Goal: Obtain resource: Download file/media

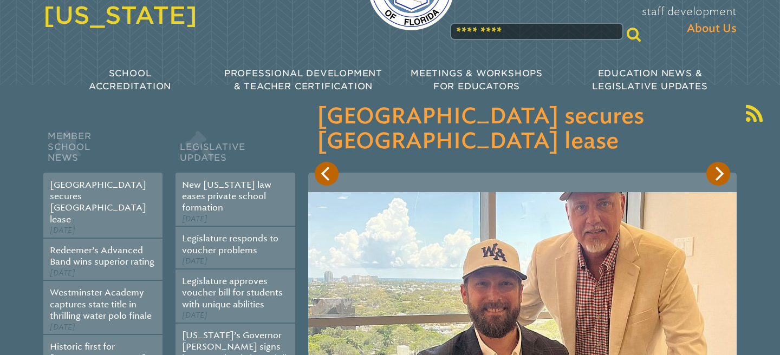
scroll to position [98, 0]
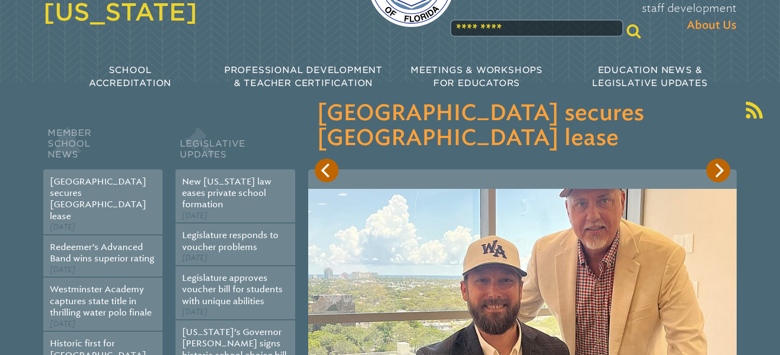
click at [714, 172] on icon "Next" at bounding box center [718, 170] width 14 height 14
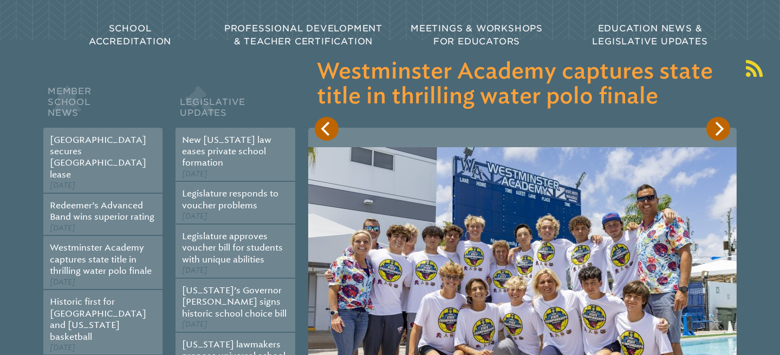
scroll to position [140, 0]
click at [715, 131] on icon "Next" at bounding box center [718, 128] width 14 height 14
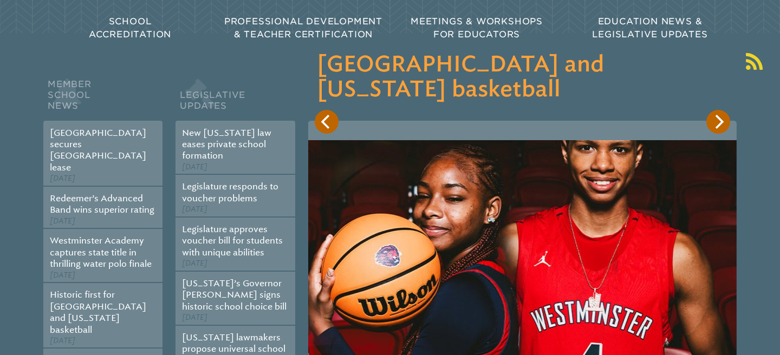
scroll to position [137, 0]
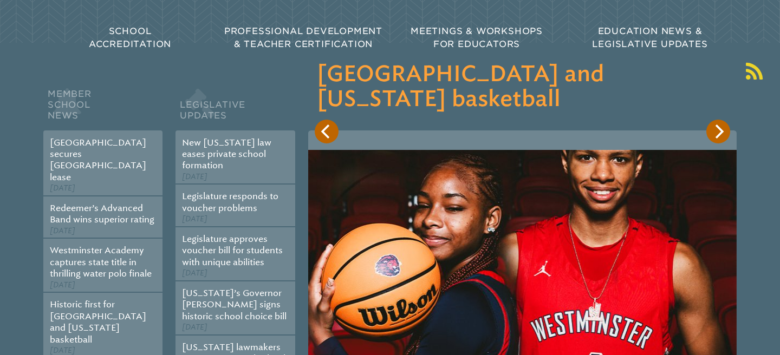
click at [716, 130] on icon "Next" at bounding box center [718, 132] width 14 height 14
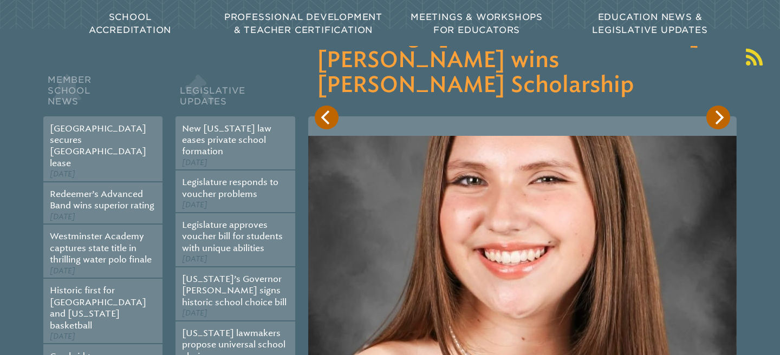
scroll to position [148, 0]
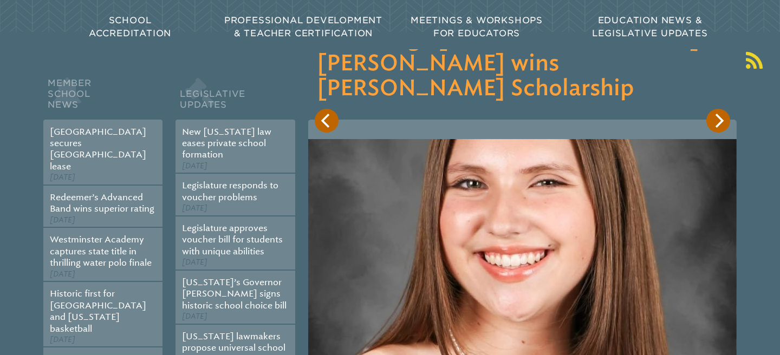
click at [714, 127] on icon "Next" at bounding box center [718, 121] width 14 height 14
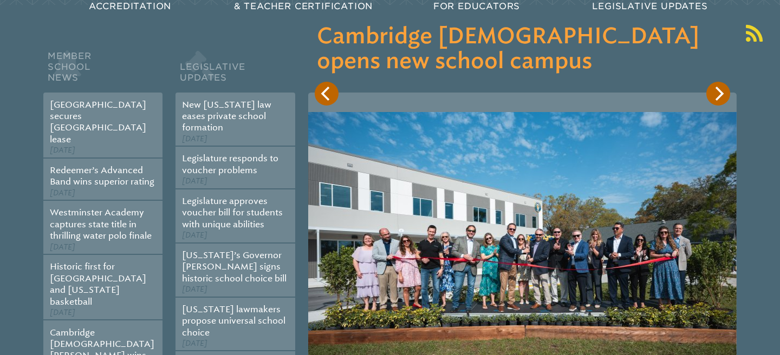
scroll to position [176, 0]
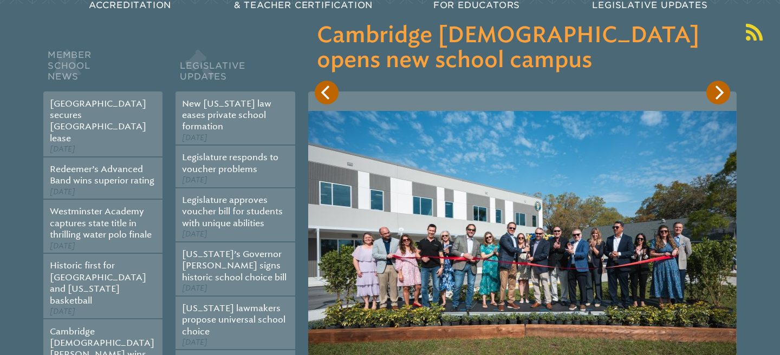
click at [718, 96] on icon "Next" at bounding box center [719, 93] width 9 height 14
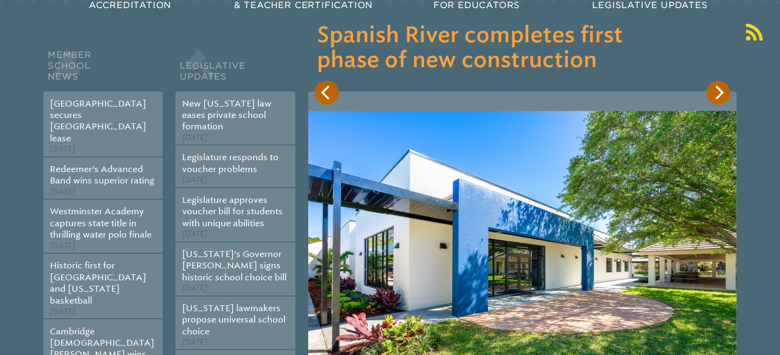
click at [327, 103] on button "Previous" at bounding box center [327, 93] width 24 height 24
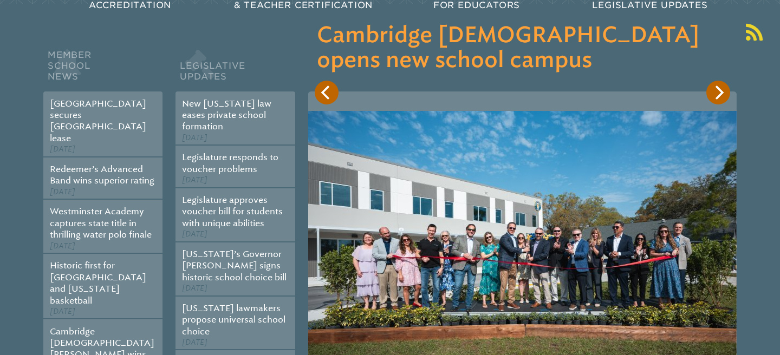
click at [713, 99] on icon "Next" at bounding box center [718, 93] width 14 height 14
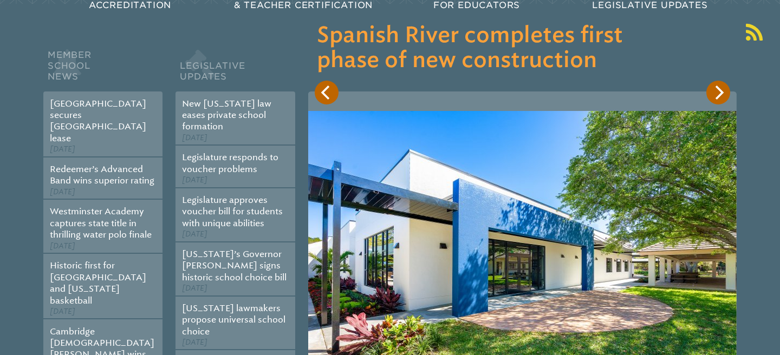
click at [717, 98] on icon "Next" at bounding box center [719, 93] width 9 height 14
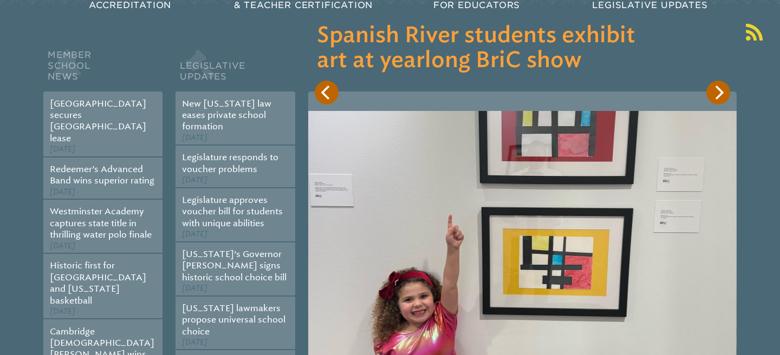
click at [717, 98] on icon "Next" at bounding box center [719, 93] width 9 height 14
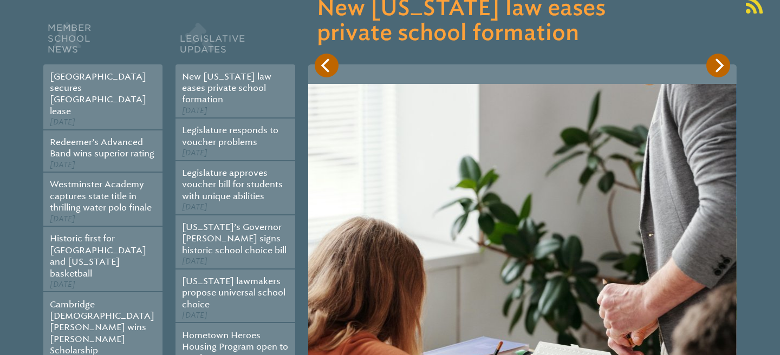
scroll to position [192, 0]
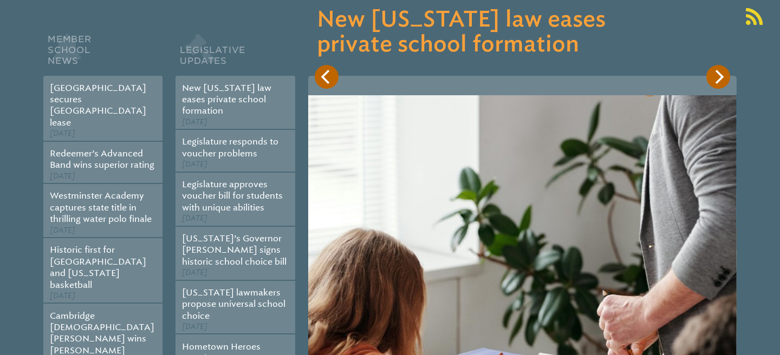
click at [717, 88] on button "Next" at bounding box center [718, 77] width 24 height 24
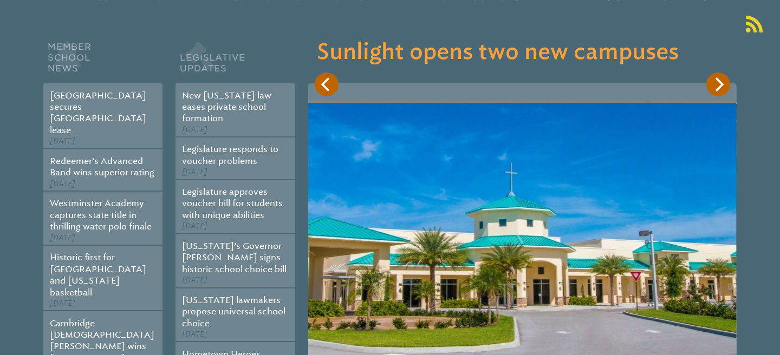
scroll to position [179, 0]
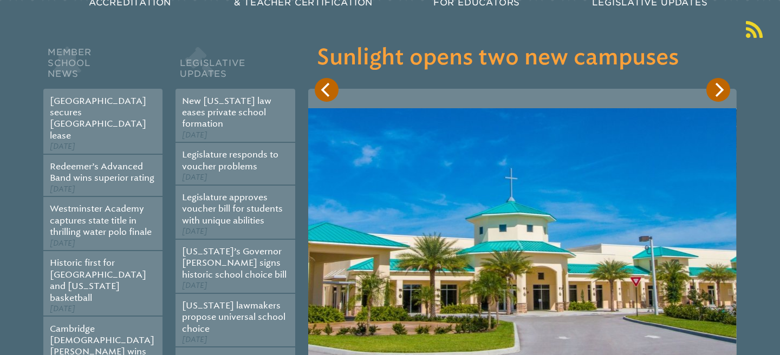
click at [724, 89] on icon "Next" at bounding box center [718, 90] width 14 height 14
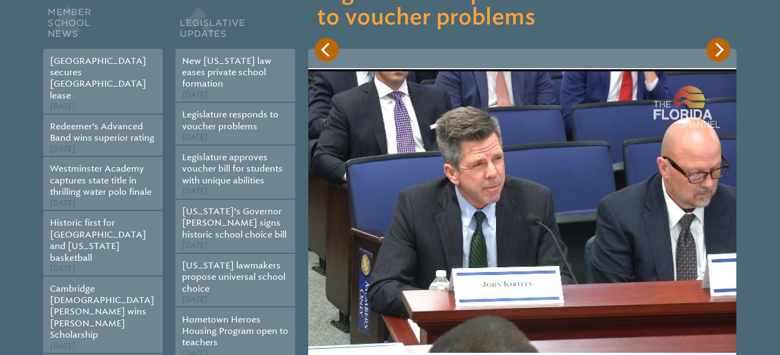
scroll to position [217, 0]
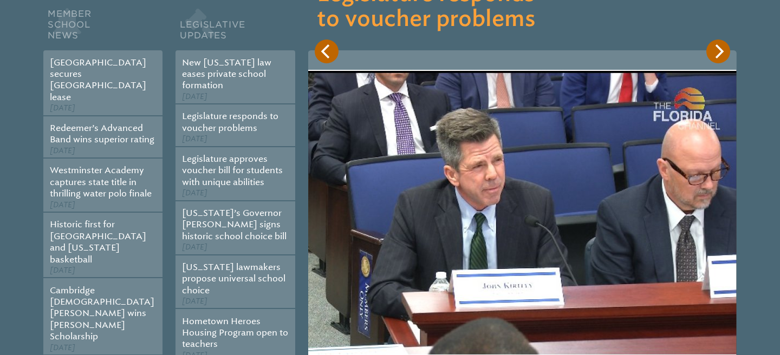
click at [722, 50] on icon "Next" at bounding box center [719, 51] width 9 height 14
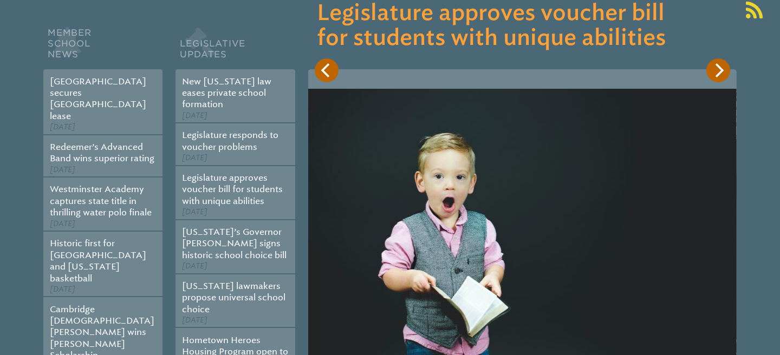
scroll to position [186, 0]
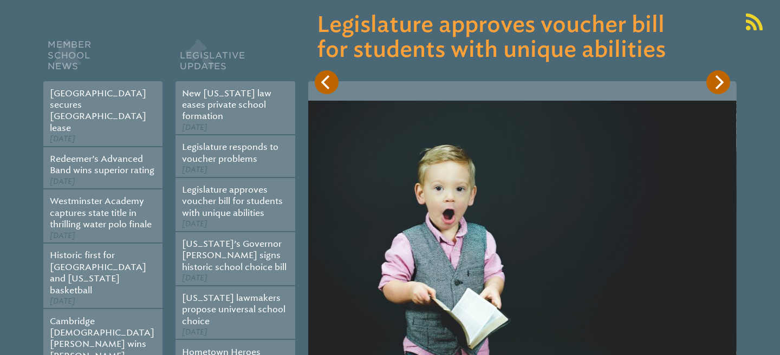
click at [714, 81] on icon "Next" at bounding box center [718, 82] width 14 height 14
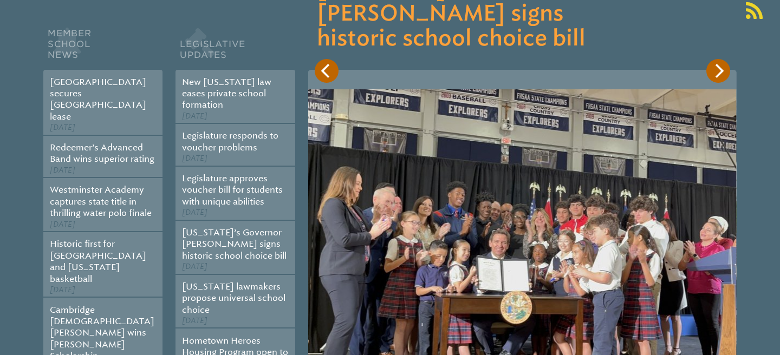
scroll to position [191, 0]
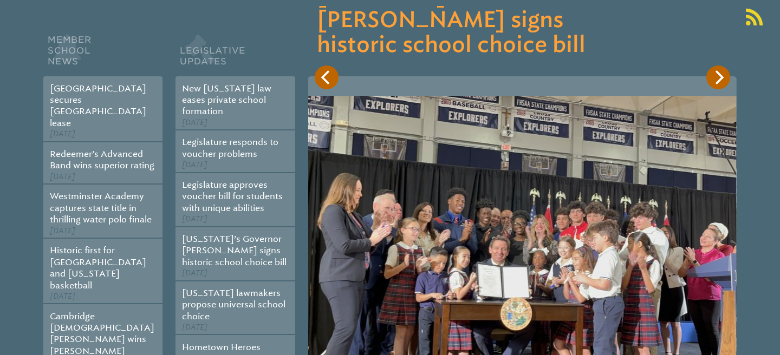
click at [715, 82] on icon "Next" at bounding box center [718, 77] width 14 height 14
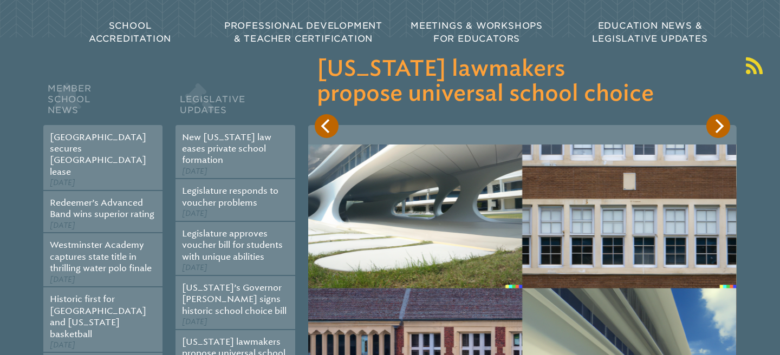
scroll to position [139, 0]
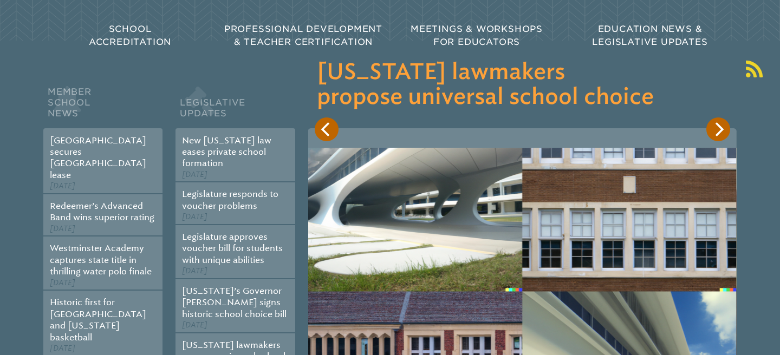
click at [714, 128] on icon "Next" at bounding box center [718, 129] width 14 height 14
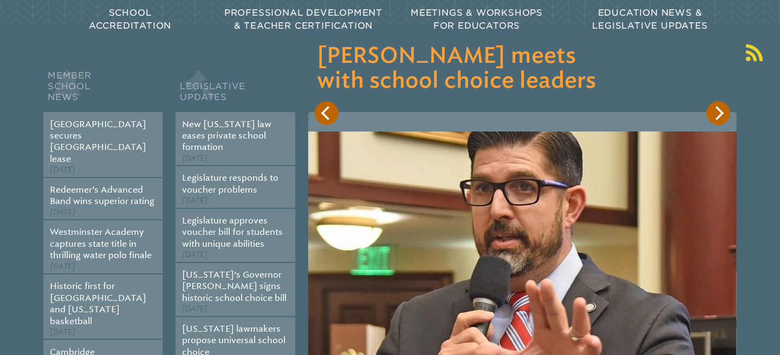
scroll to position [150, 0]
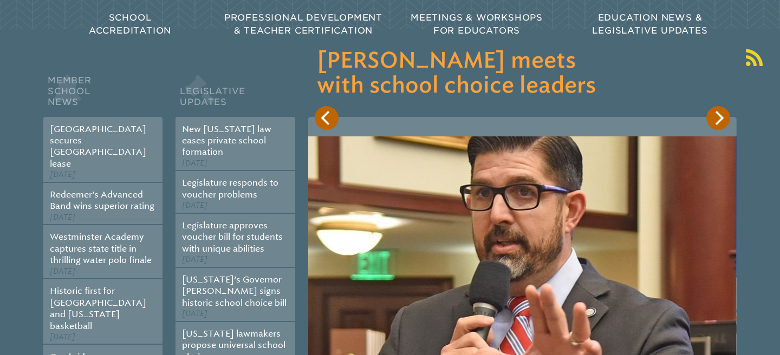
click at [718, 120] on icon "Next" at bounding box center [719, 118] width 9 height 14
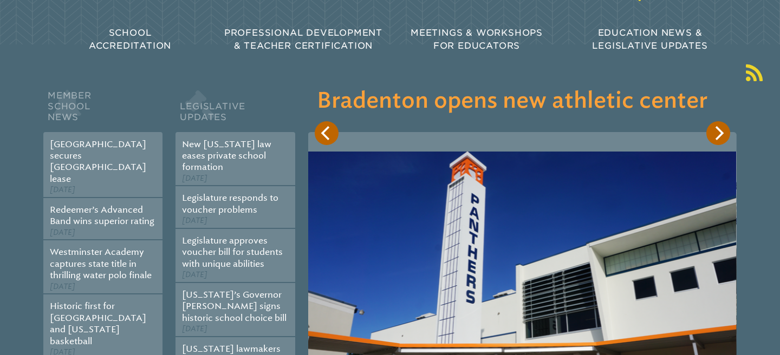
scroll to position [128, 0]
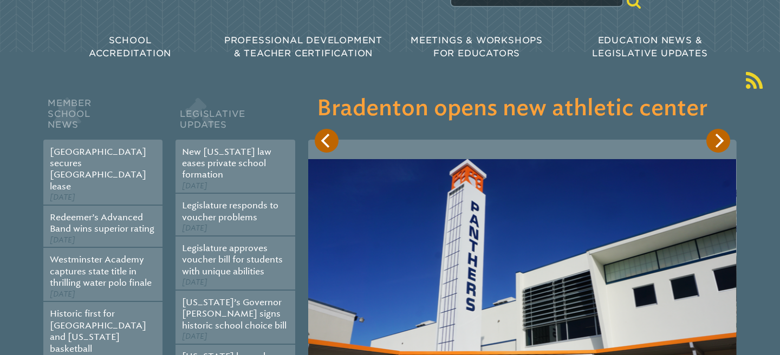
click at [726, 138] on button "Next" at bounding box center [718, 141] width 24 height 24
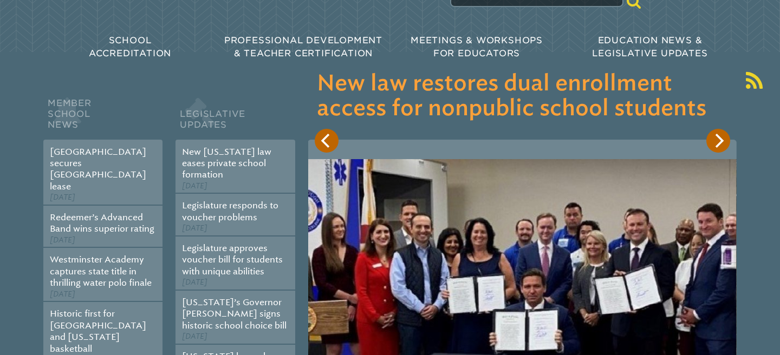
click at [723, 139] on icon "Next" at bounding box center [718, 141] width 14 height 14
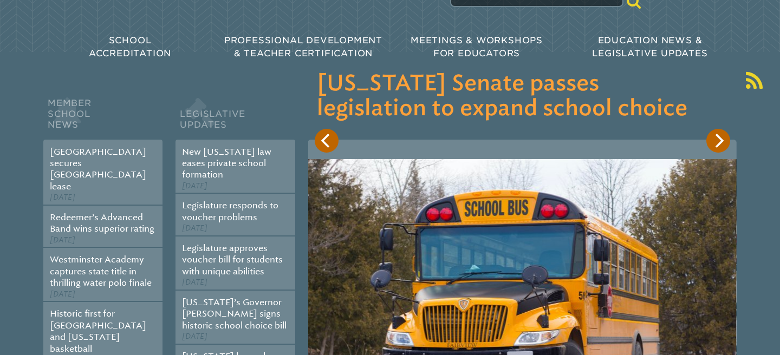
click at [723, 136] on icon "Next" at bounding box center [718, 141] width 14 height 14
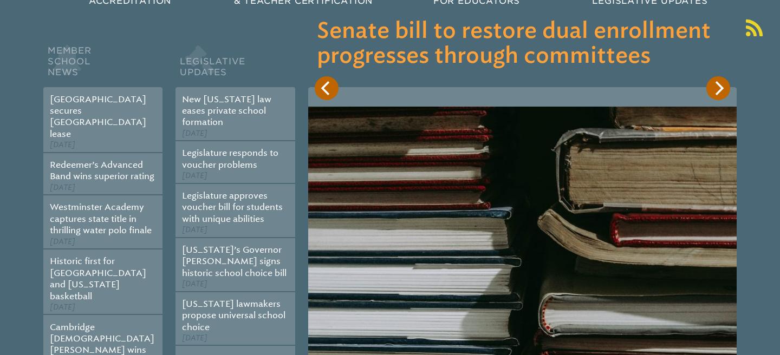
scroll to position [122, 0]
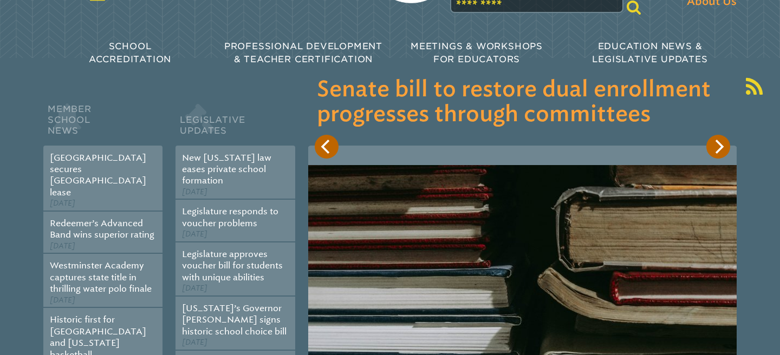
click at [719, 156] on button "Next" at bounding box center [718, 147] width 24 height 24
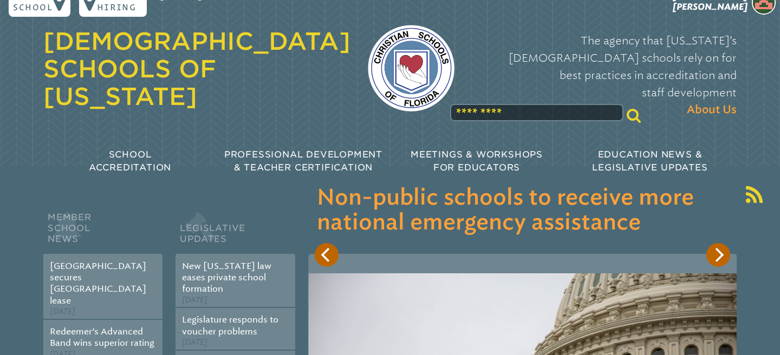
scroll to position [0, 0]
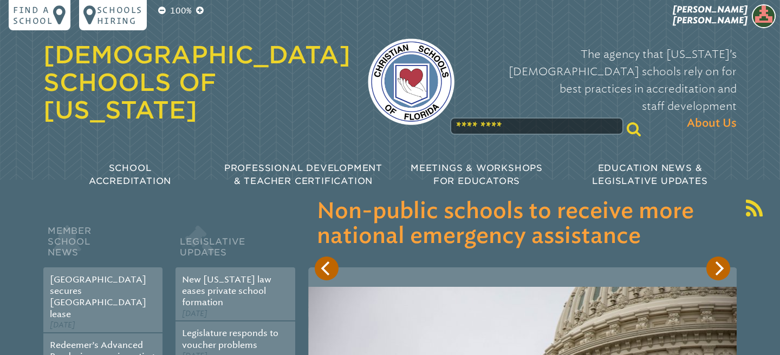
click at [714, 272] on icon "Next" at bounding box center [718, 268] width 14 height 14
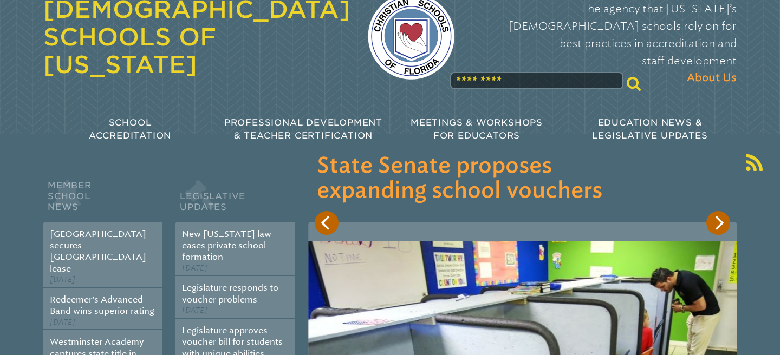
scroll to position [37, 0]
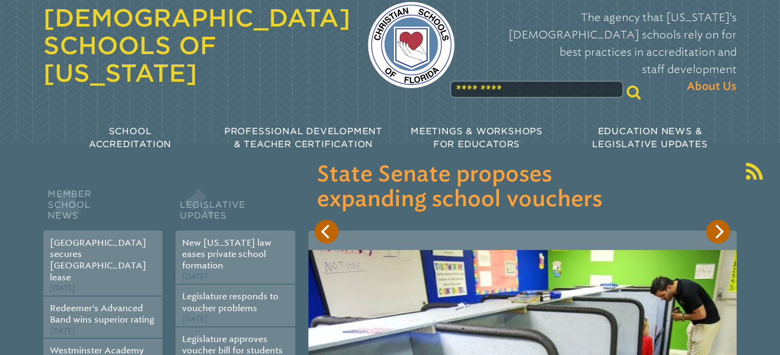
click at [721, 232] on icon "Next" at bounding box center [719, 232] width 9 height 14
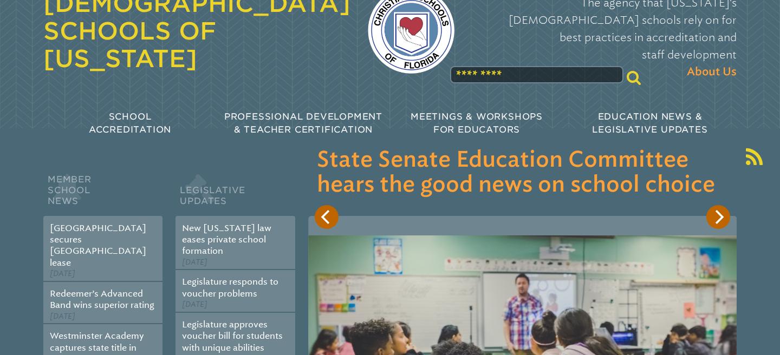
scroll to position [0, 0]
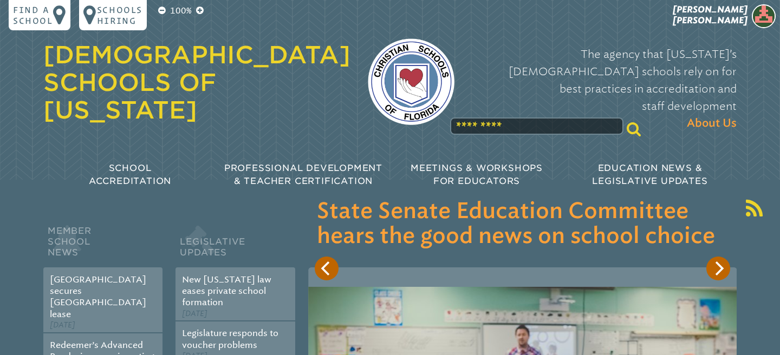
click at [715, 269] on icon "Next" at bounding box center [718, 268] width 14 height 14
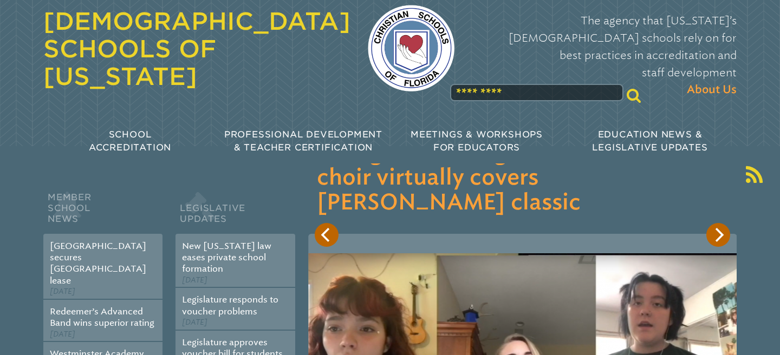
scroll to position [31, 0]
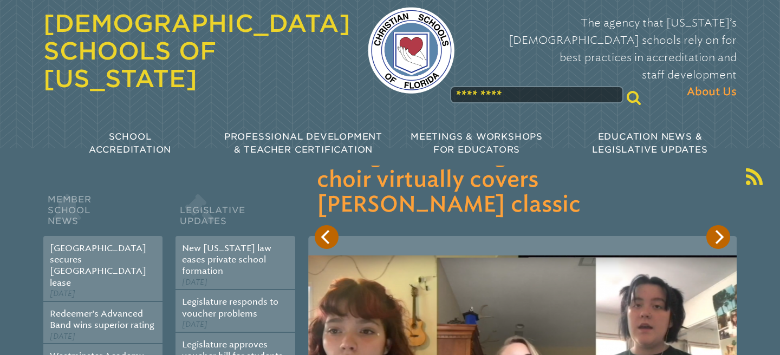
click at [719, 242] on icon "Next" at bounding box center [718, 237] width 14 height 14
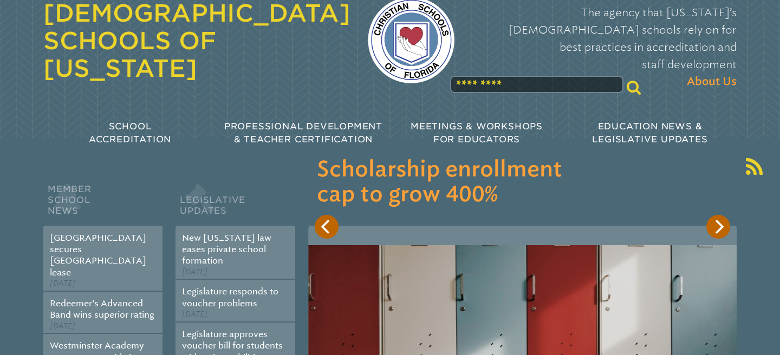
scroll to position [41, 0]
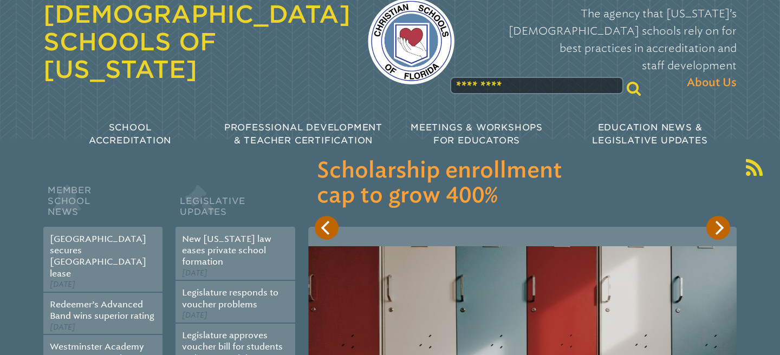
click at [718, 230] on icon "Next" at bounding box center [718, 228] width 14 height 14
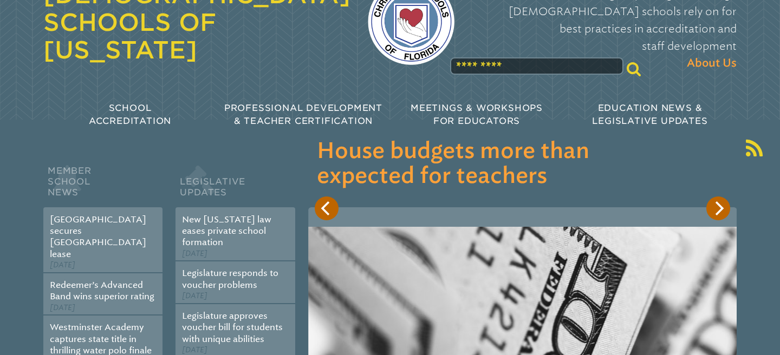
scroll to position [57, 0]
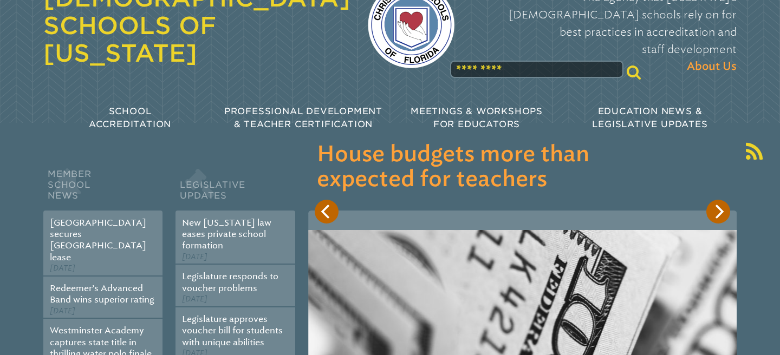
click at [718, 217] on icon "Next" at bounding box center [718, 212] width 14 height 14
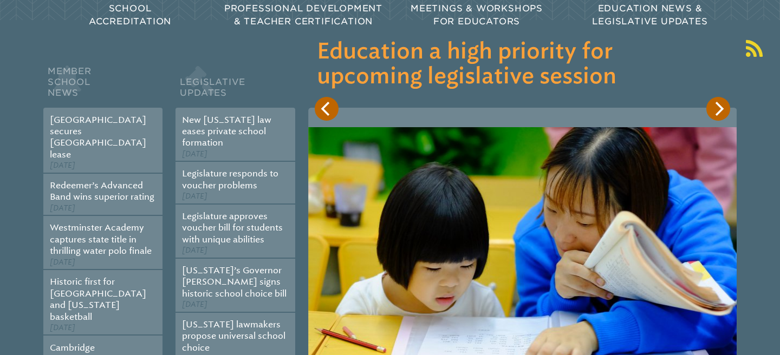
scroll to position [156, 0]
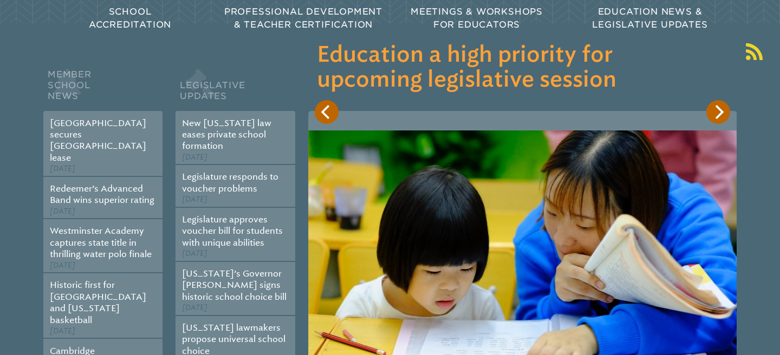
click at [337, 115] on div "[DATE] One bill raises teachers’ salaries over three years; another wraps early…" at bounding box center [522, 292] width 428 height 362
click at [326, 116] on icon "Previous" at bounding box center [324, 112] width 9 height 14
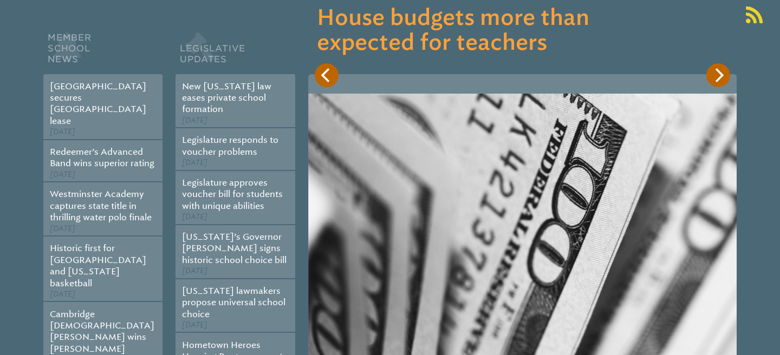
scroll to position [143, 0]
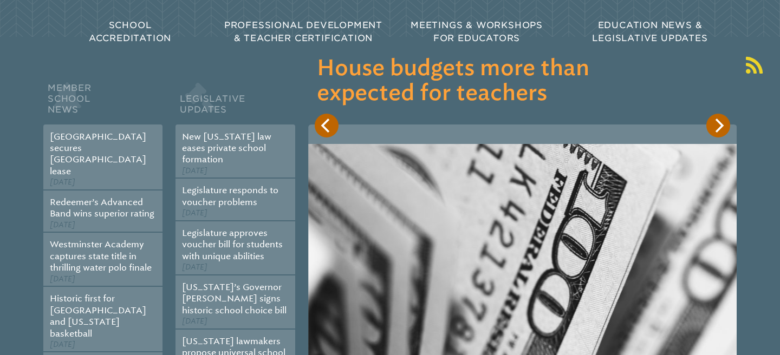
click at [716, 121] on icon "Next" at bounding box center [718, 126] width 14 height 14
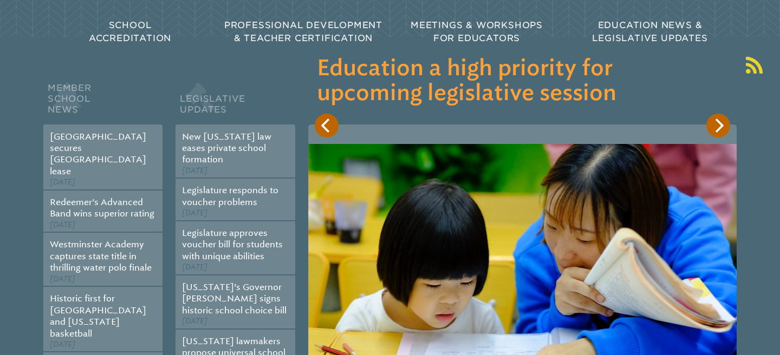
click at [716, 121] on icon "Next" at bounding box center [718, 126] width 14 height 14
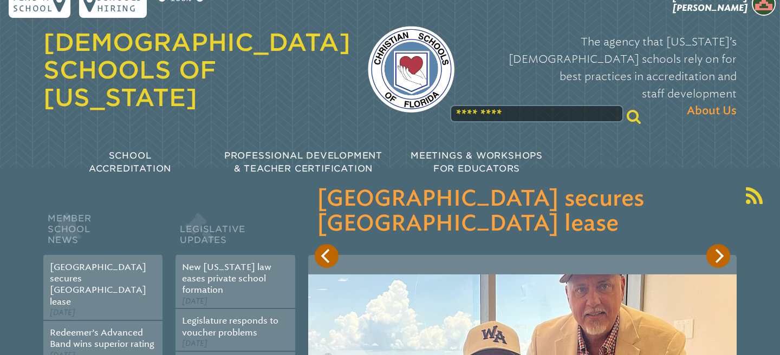
scroll to position [0, 0]
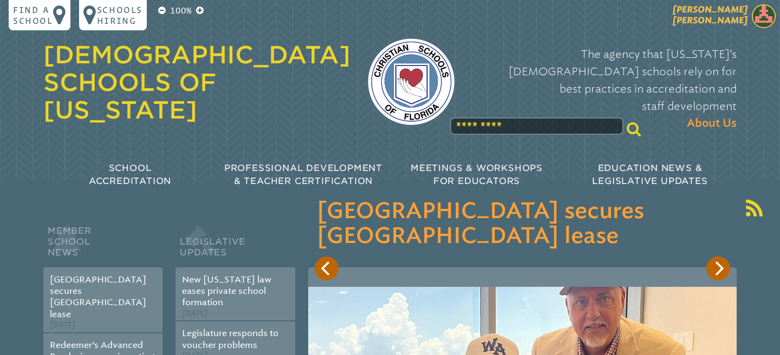
click at [757, 17] on img at bounding box center [763, 16] width 24 height 24
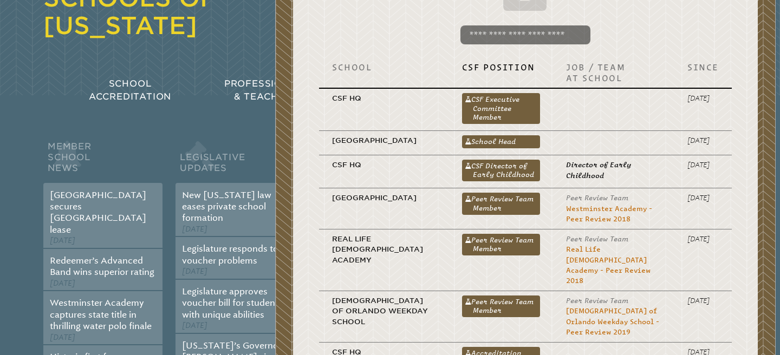
scroll to position [84, 0]
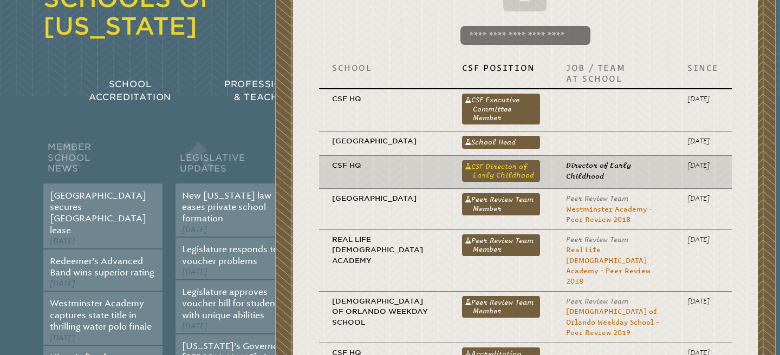
click at [511, 182] on link "CSF Director of Early Childhood" at bounding box center [501, 171] width 78 height 22
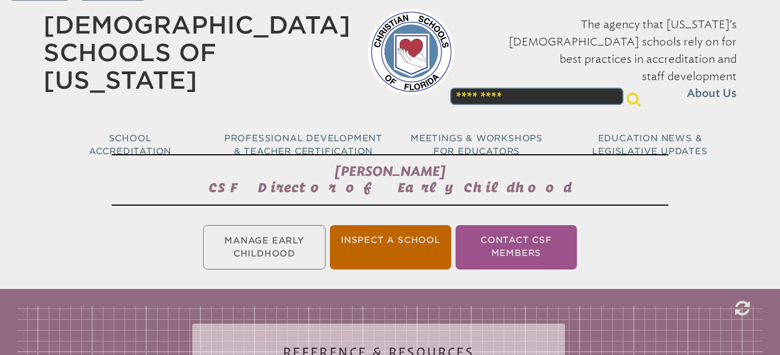
scroll to position [32, 0]
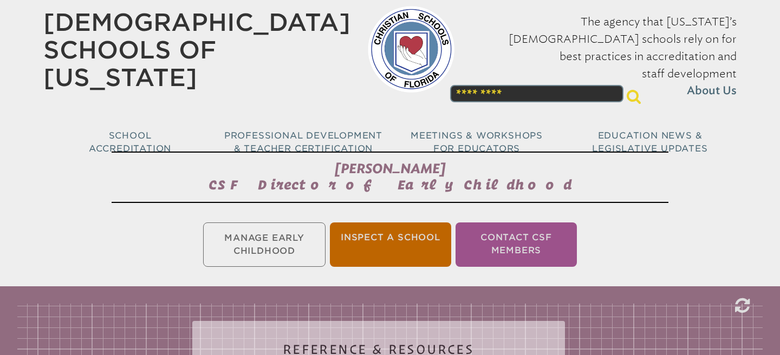
click at [250, 246] on ul "Manage Early Childhood Inspect a School Contact CSF Members" at bounding box center [390, 244] width 780 height 49
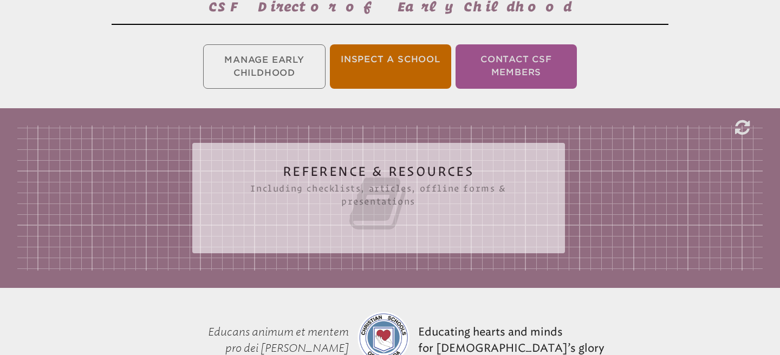
scroll to position [212, 0]
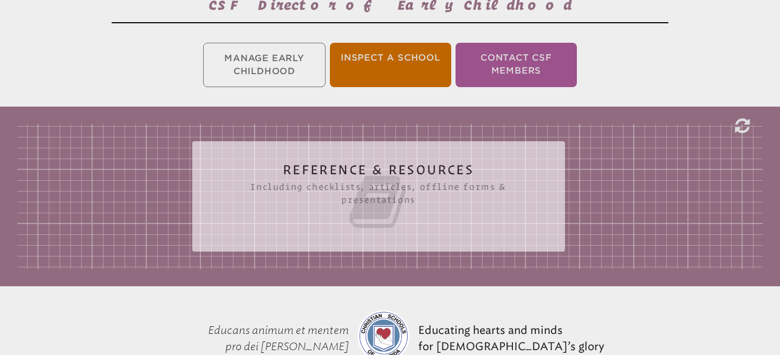
click at [313, 225] on icon at bounding box center [378, 202] width 329 height 61
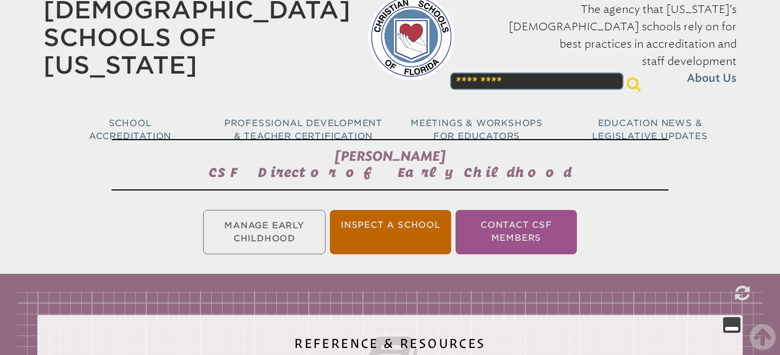
scroll to position [0, 0]
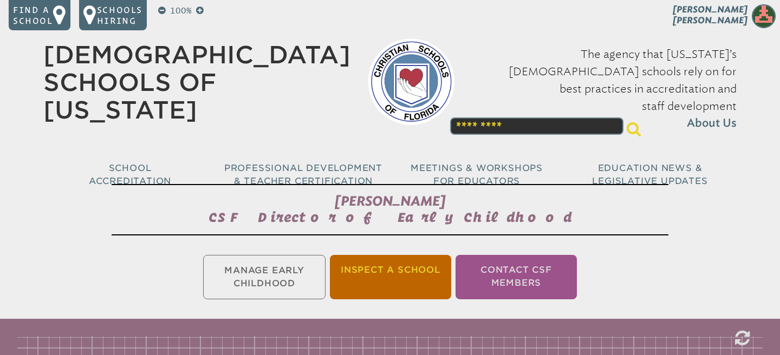
click at [386, 278] on li "Inspect a School" at bounding box center [390, 277] width 121 height 44
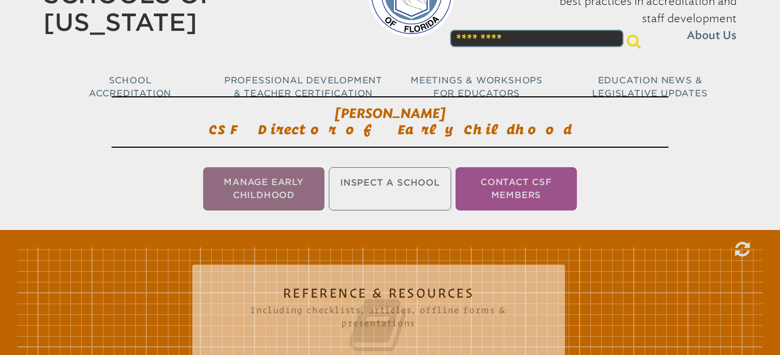
scroll to position [180, 0]
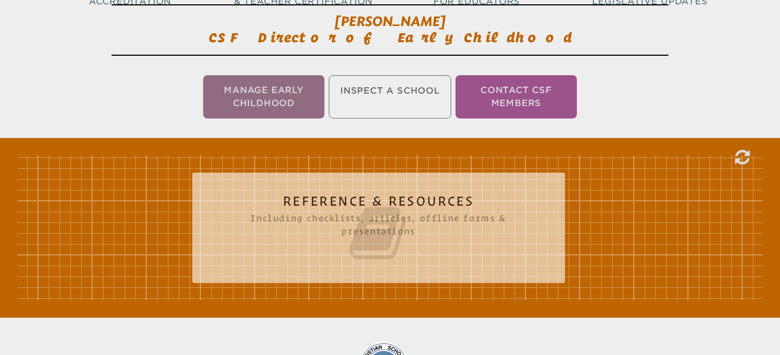
click at [387, 254] on icon at bounding box center [378, 233] width 329 height 61
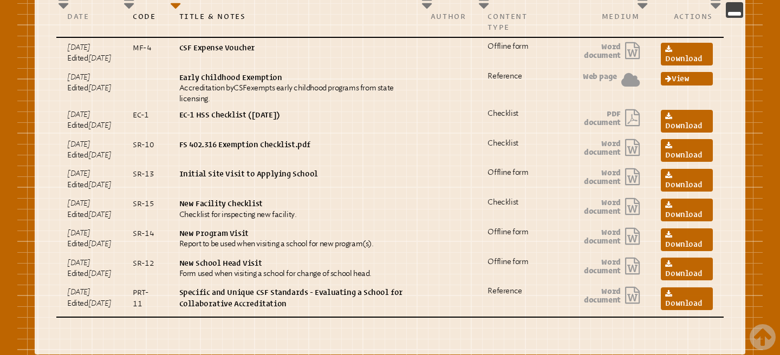
scroll to position [497, 0]
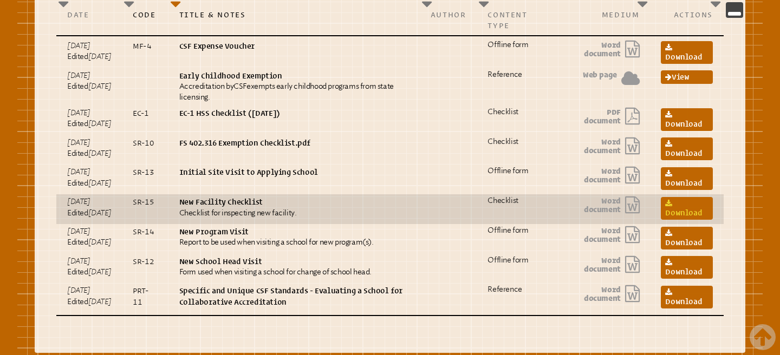
click at [678, 220] on link "Download" at bounding box center [686, 208] width 52 height 23
